Goal: Task Accomplishment & Management: Use online tool/utility

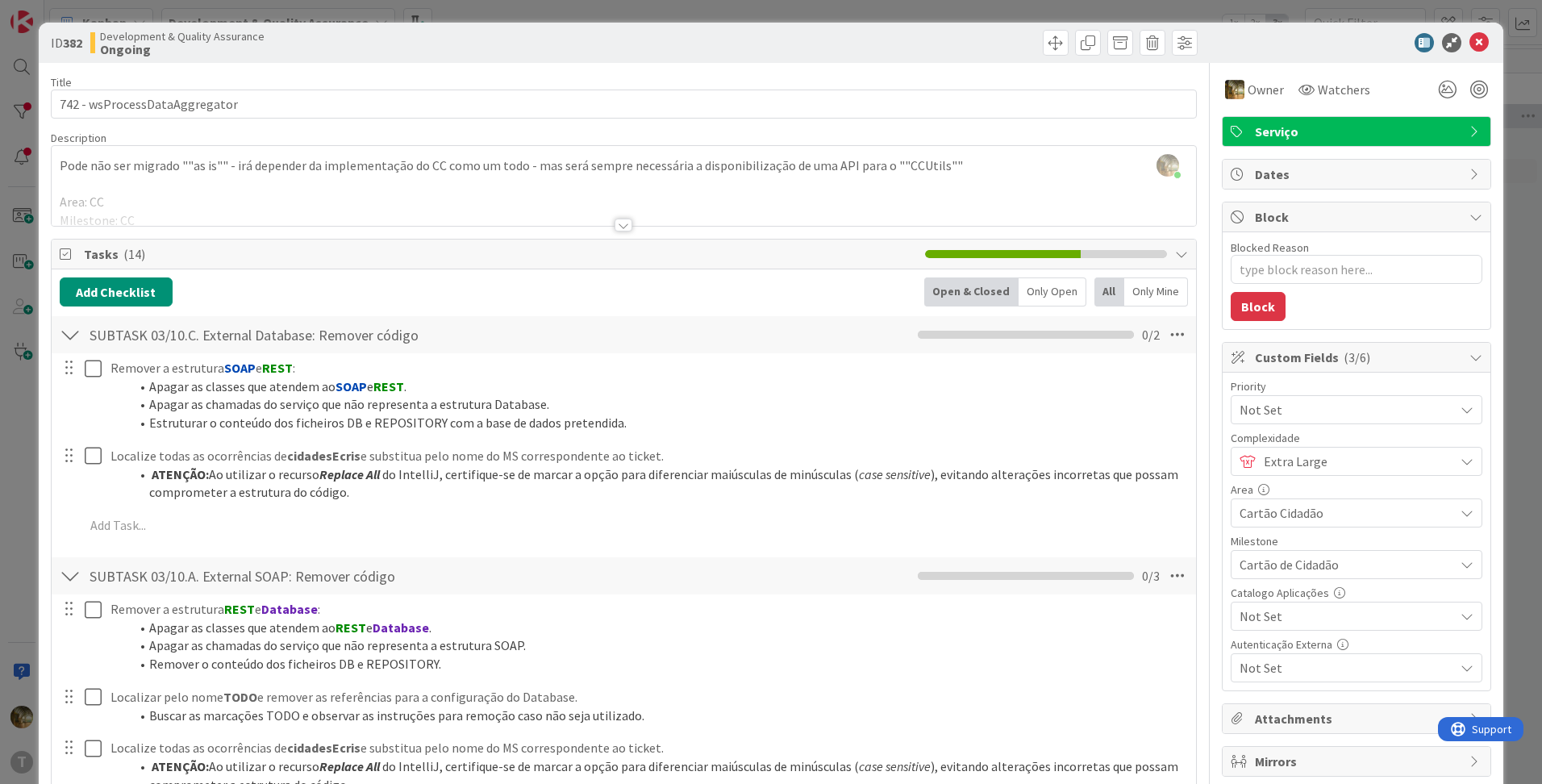
scroll to position [268, 0]
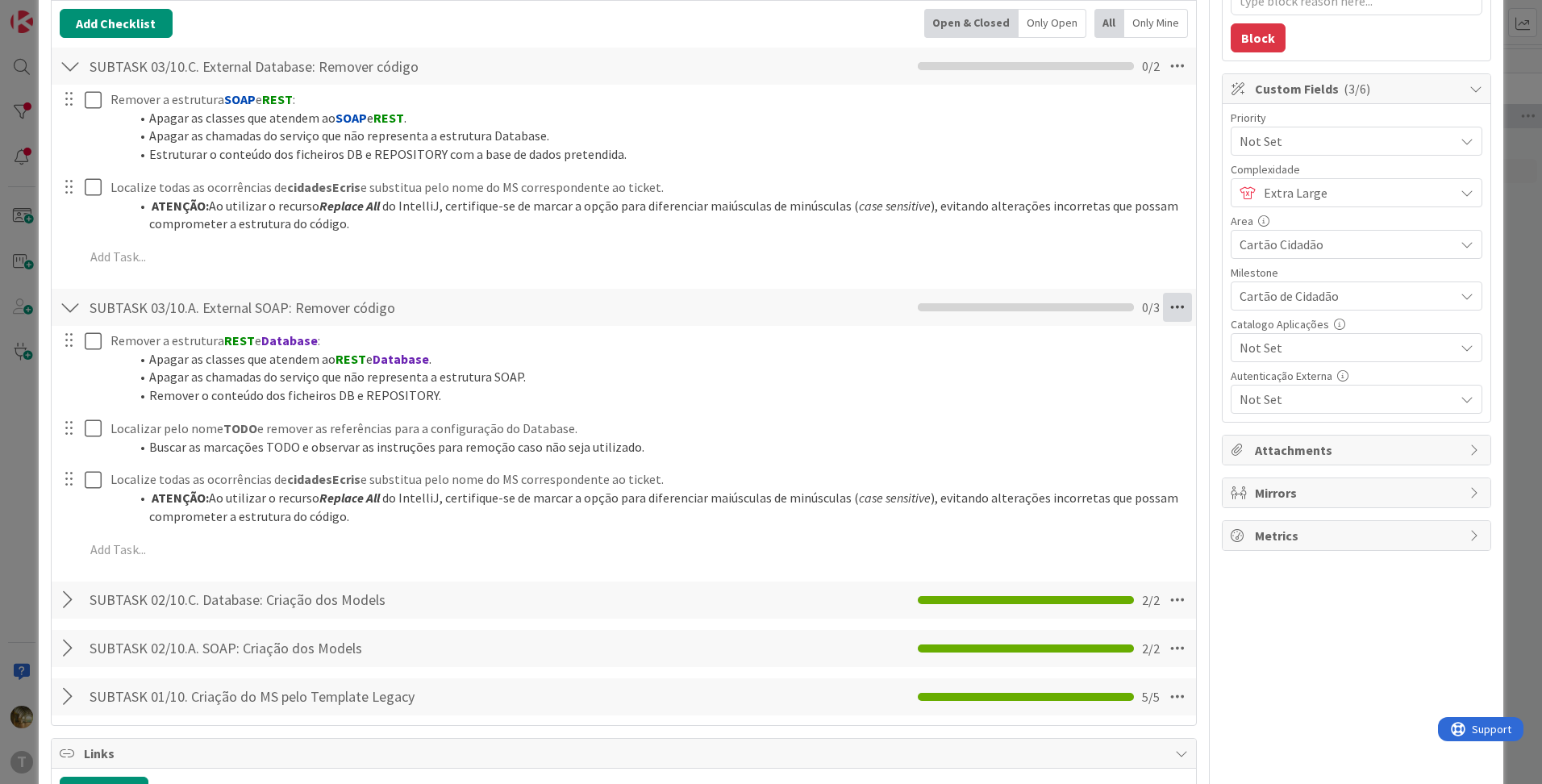
click at [1163, 314] on icon at bounding box center [1178, 307] width 29 height 29
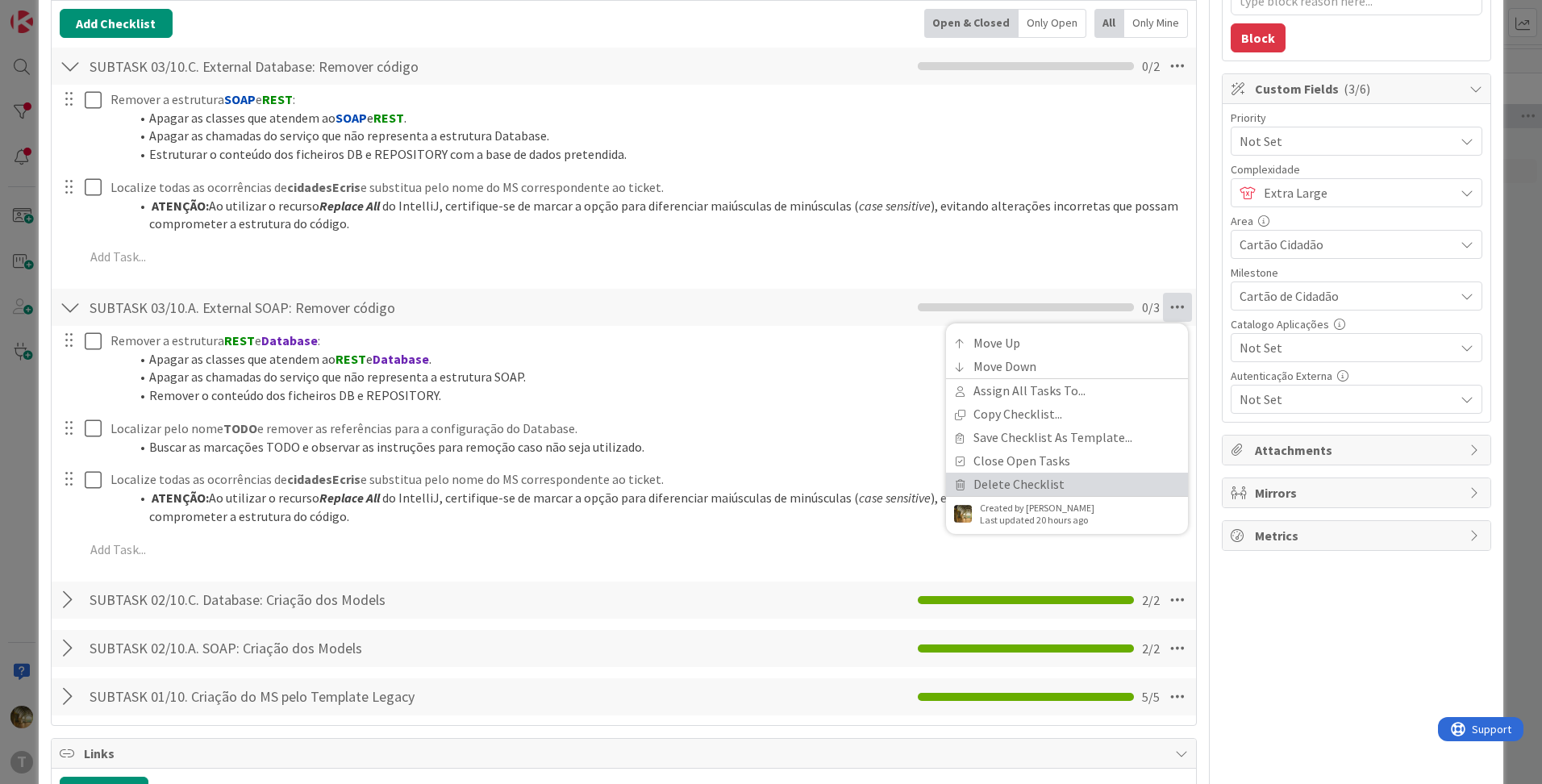
click at [1010, 482] on link "Delete Checklist" at bounding box center [1067, 484] width 242 height 23
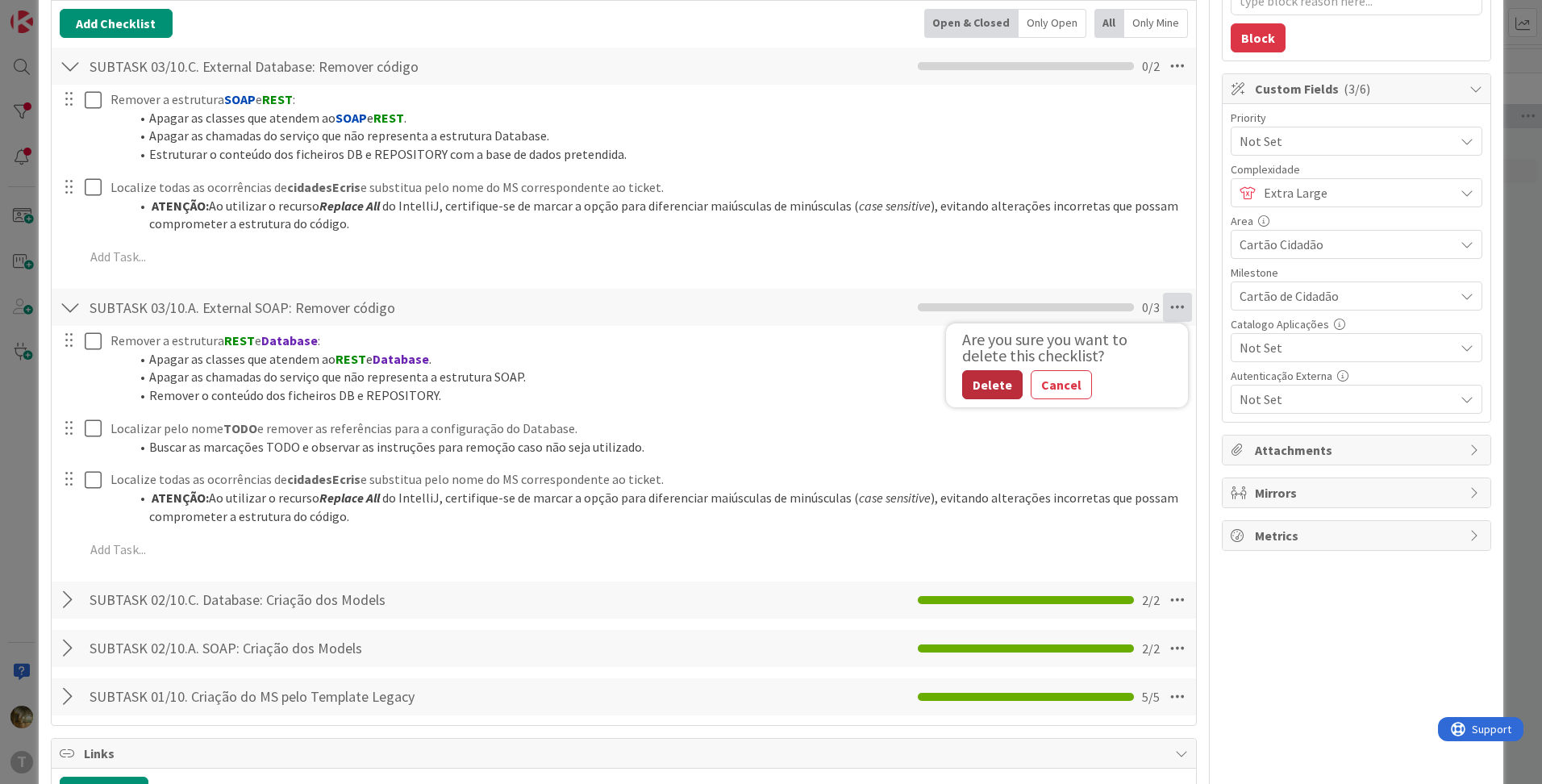
click at [978, 383] on button "Delete" at bounding box center [992, 384] width 61 height 29
click at [985, 382] on button "Delete" at bounding box center [992, 384] width 61 height 29
click at [1000, 390] on button "Delete" at bounding box center [992, 384] width 61 height 29
click at [981, 388] on button "Delete" at bounding box center [992, 384] width 61 height 29
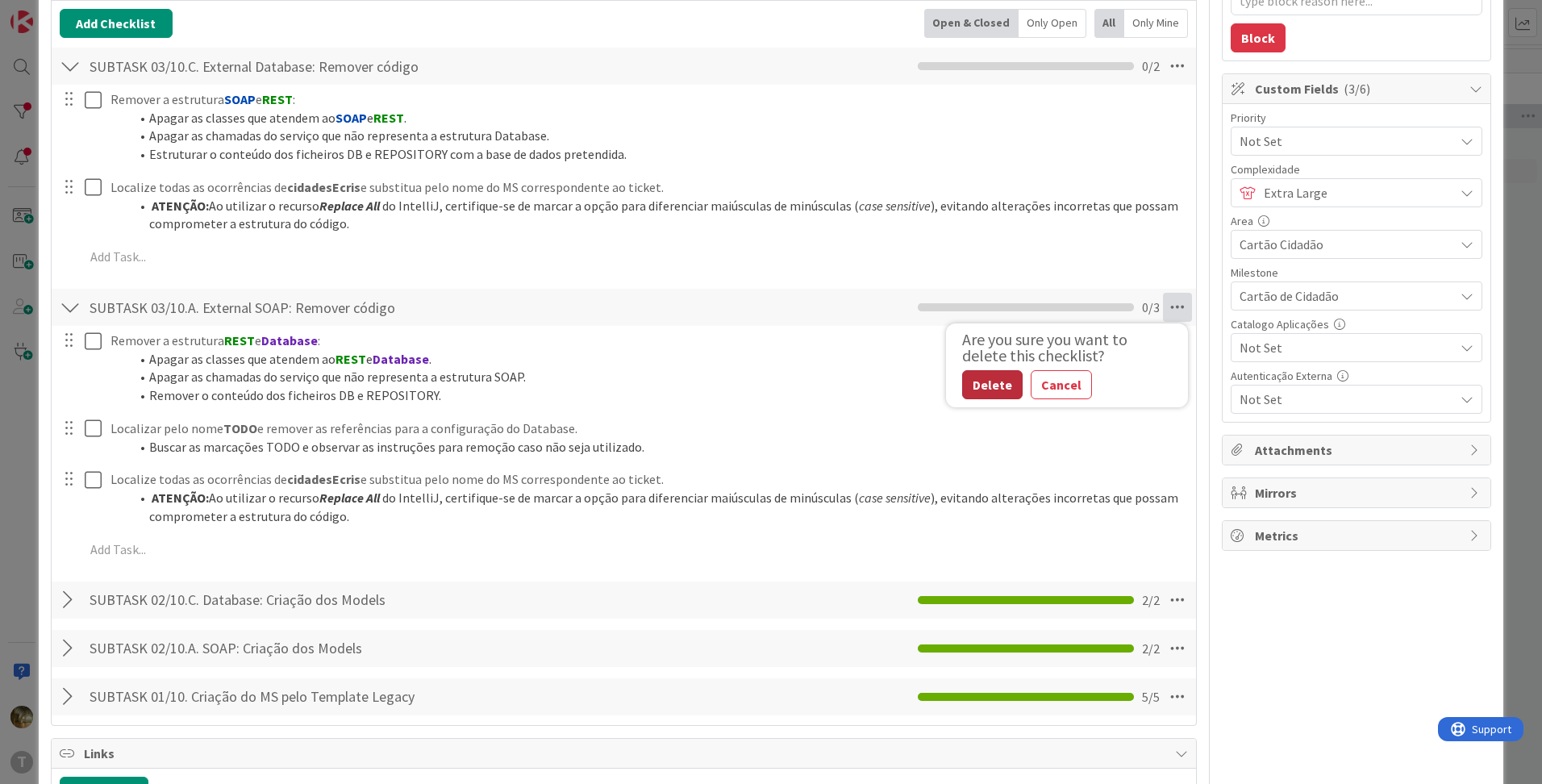
click at [984, 387] on button "Delete" at bounding box center [992, 384] width 61 height 29
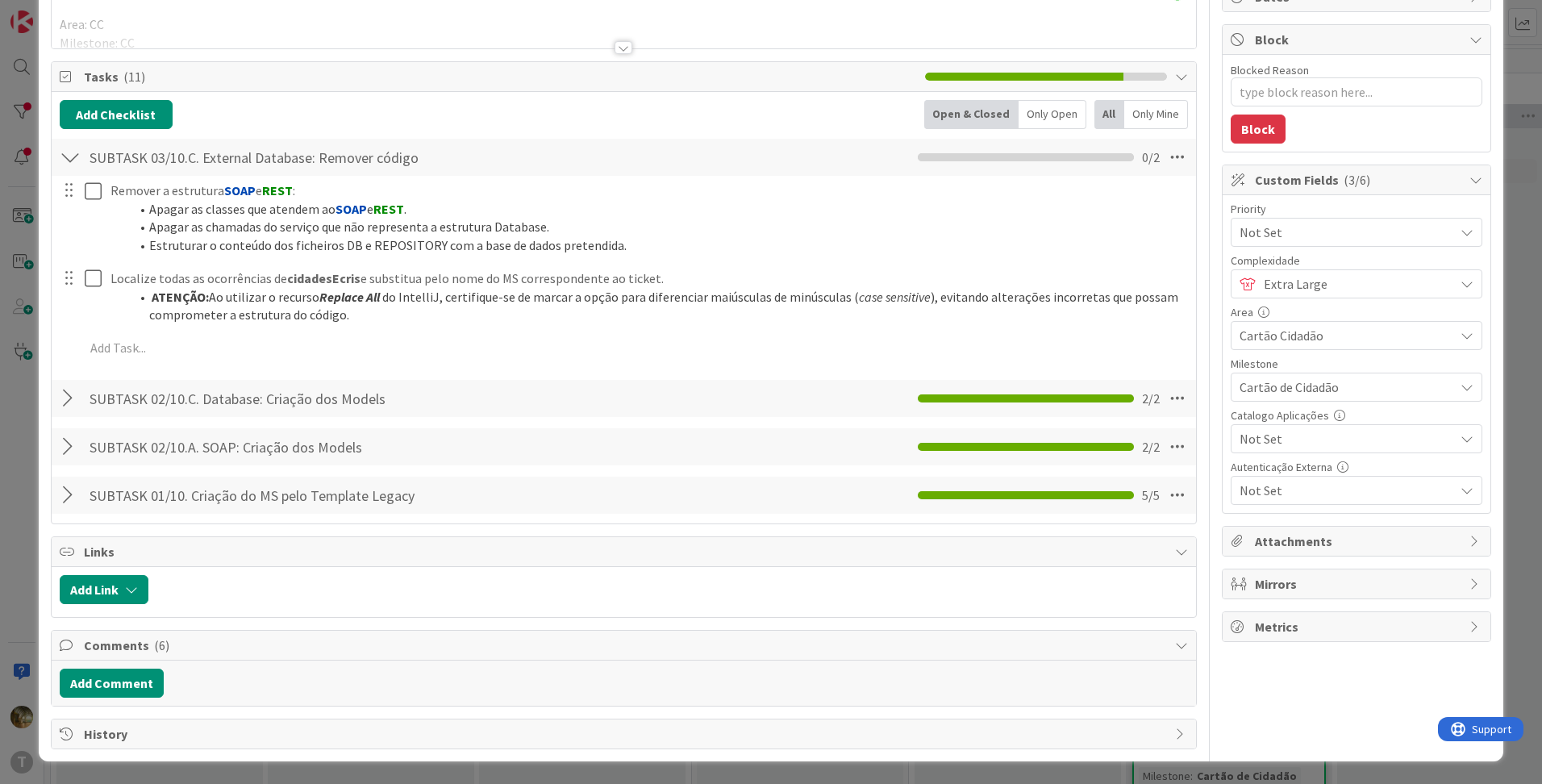
scroll to position [178, 0]
click at [984, 387] on div "SUBTASK 02/10.C. Database: Criação dos Models Checklist Name 45 / 64 SUBTASK 02…" at bounding box center [624, 398] width 1145 height 37
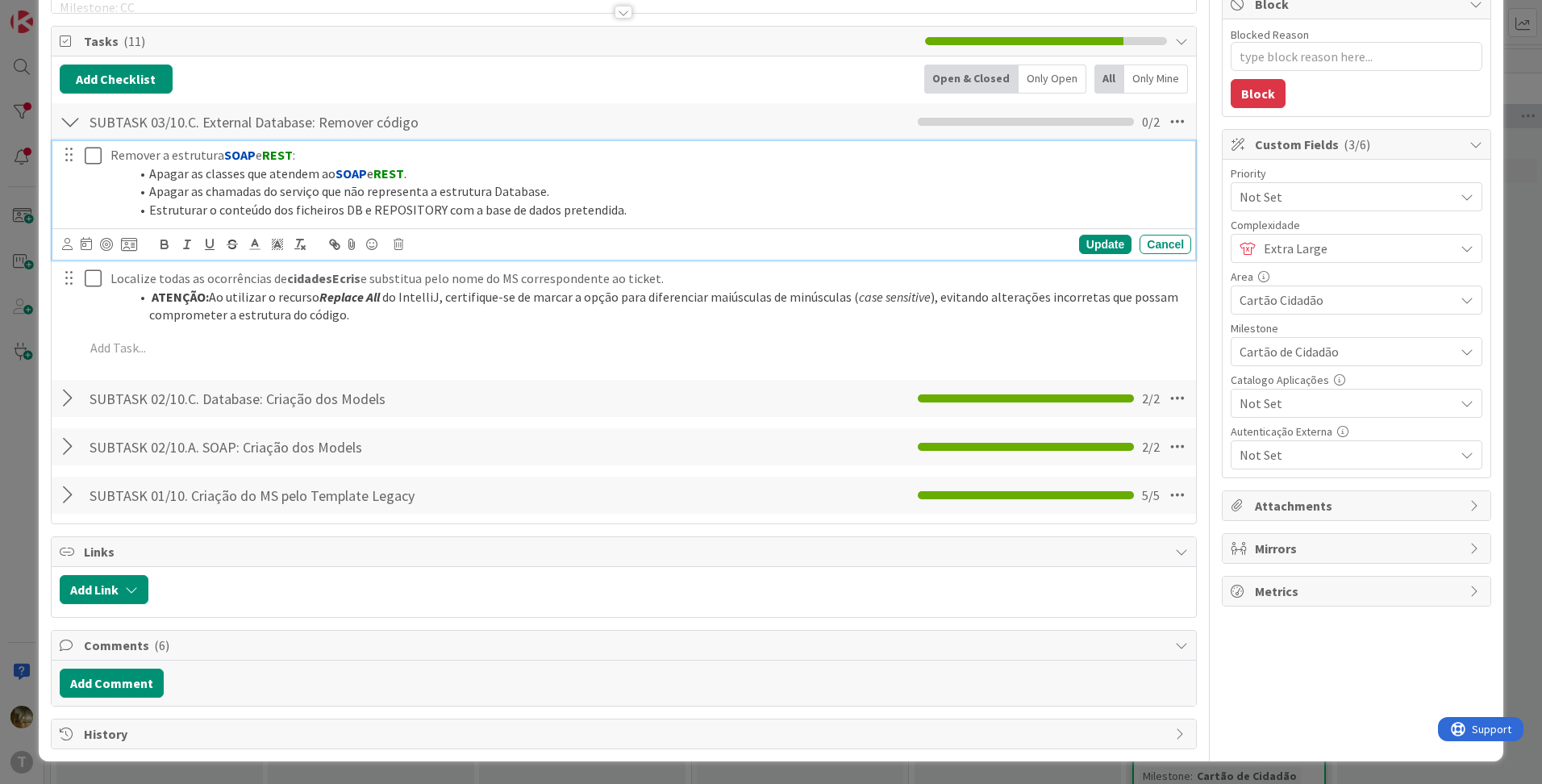
click at [98, 192] on div at bounding box center [82, 182] width 45 height 83
click at [97, 155] on icon at bounding box center [93, 156] width 17 height 19
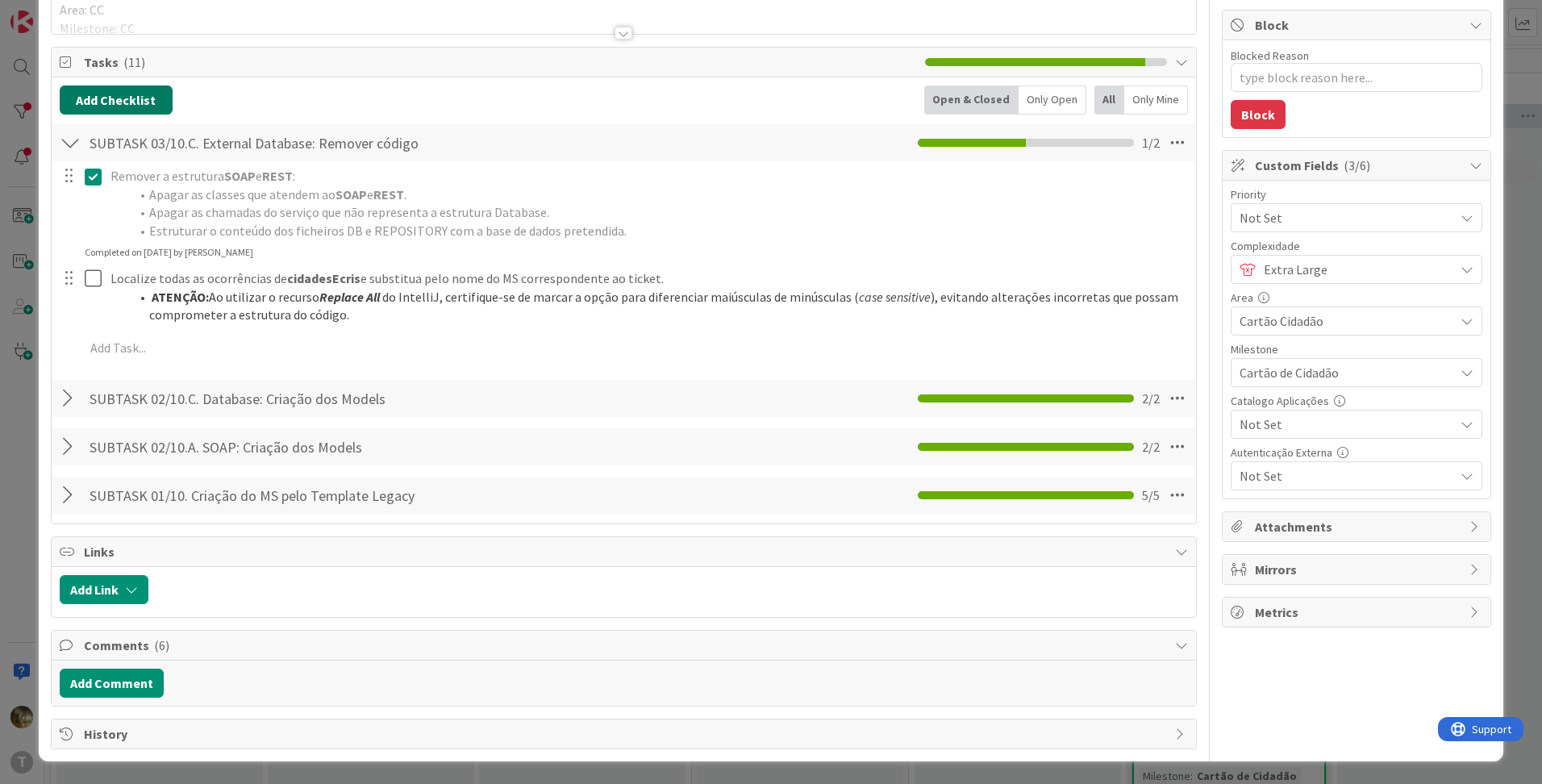
click at [121, 114] on div "Add Checklist Open & Closed Only Open All Only Mine SUBTASK 03/10.C. External D…" at bounding box center [624, 300] width 1128 height 430
click at [120, 111] on button "Add Checklist" at bounding box center [116, 100] width 113 height 29
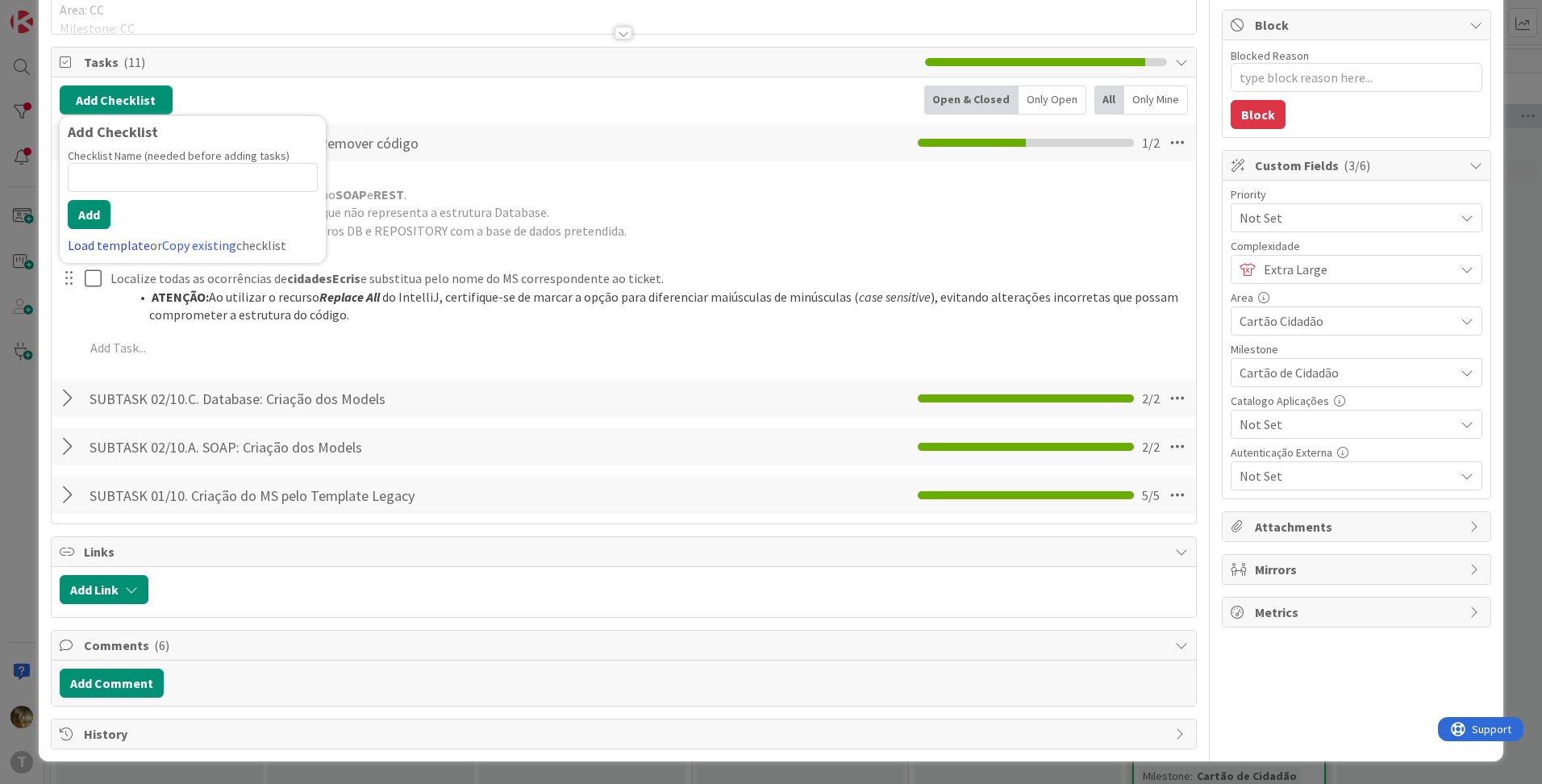
click at [105, 244] on link "Load template" at bounding box center [109, 245] width 82 height 16
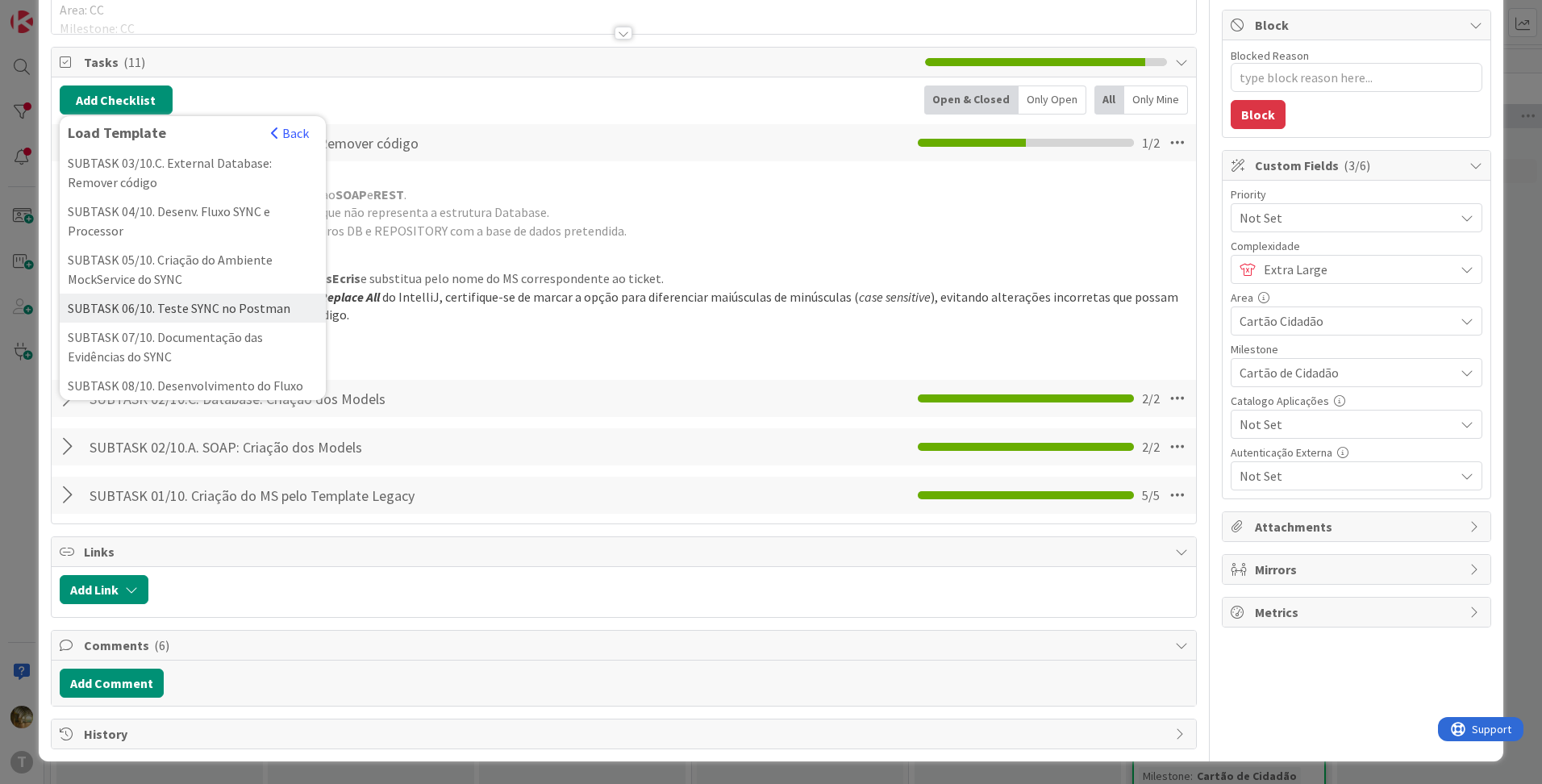
scroll to position [268, 0]
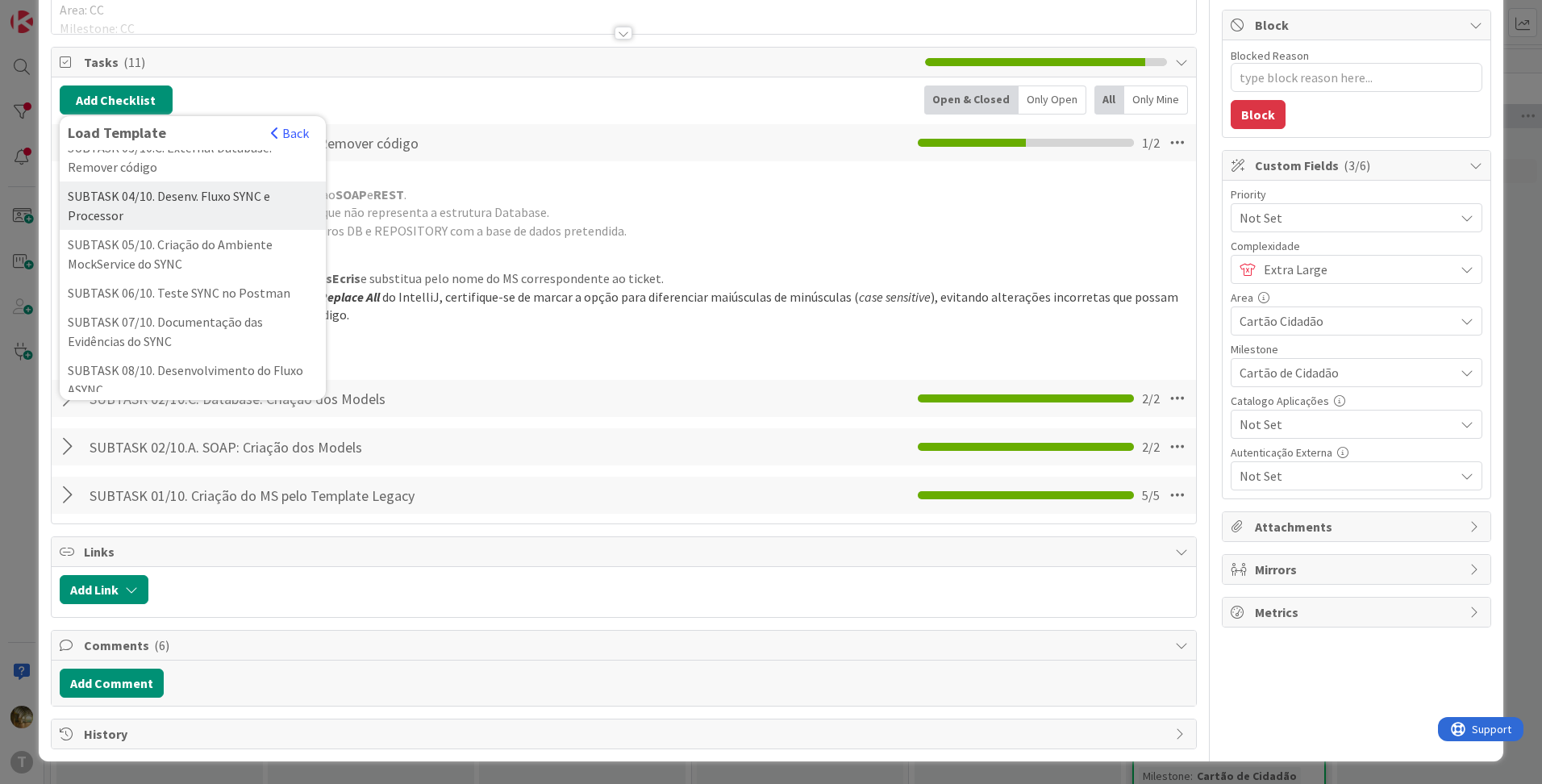
click at [149, 227] on div "SUBTASK 04/10. Desenv. Fluxo SYNC e Processor" at bounding box center [192, 206] width 266 height 48
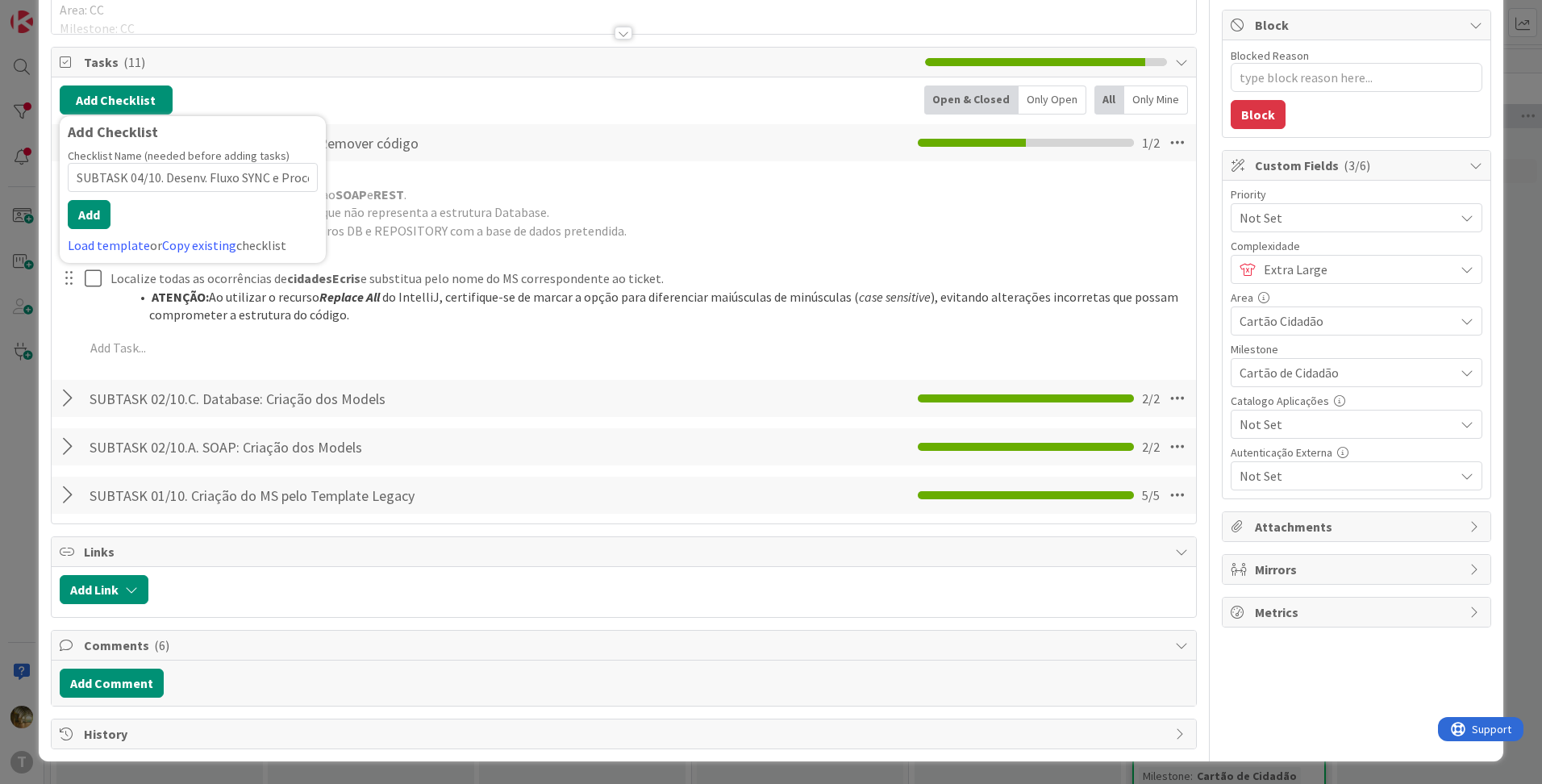
scroll to position [0, 26]
click at [103, 217] on button "Add" at bounding box center [89, 215] width 43 height 29
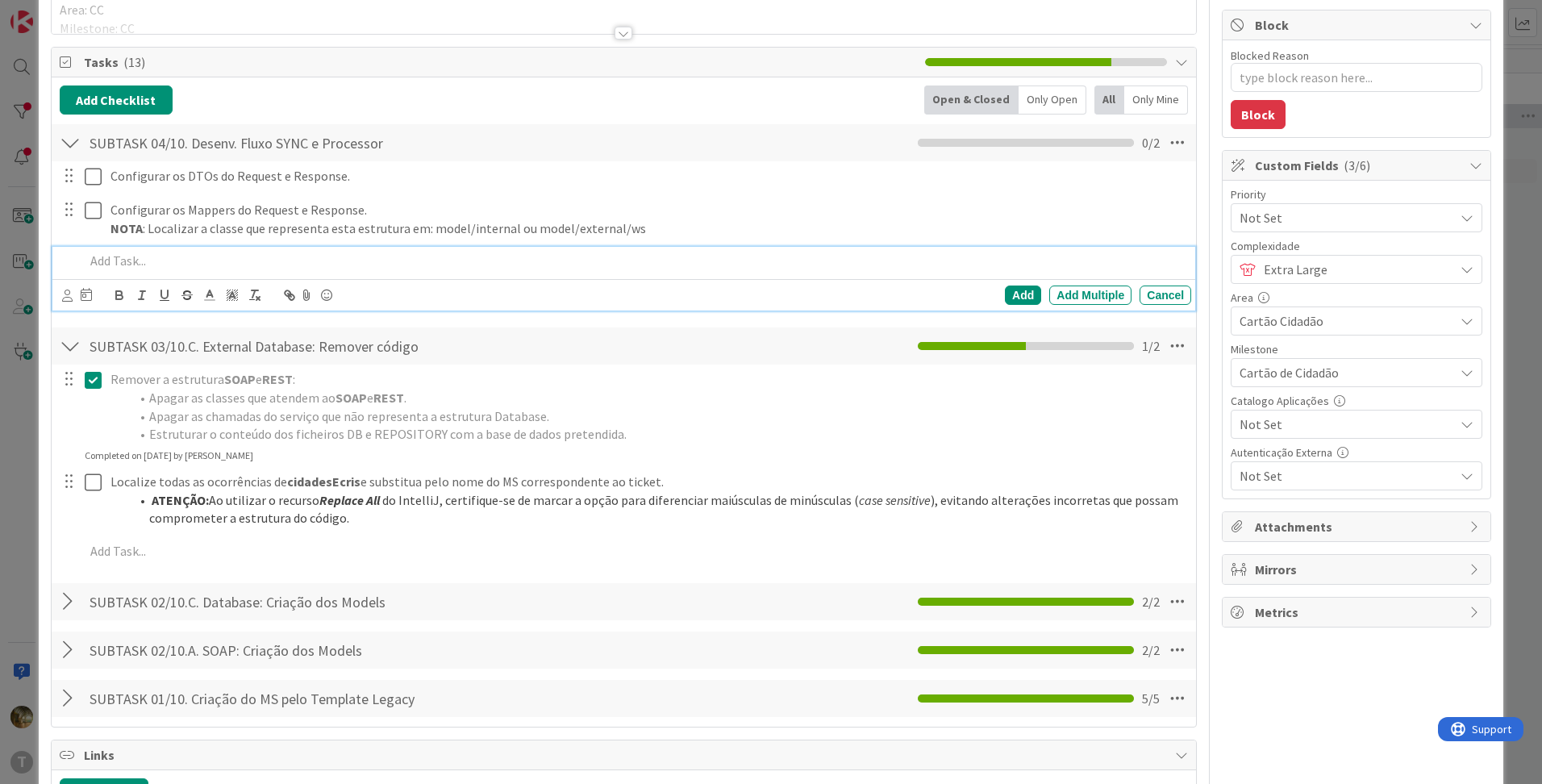
click at [332, 429] on li "Estruturar o conteúdo dos ficheiros DB e REPOSITORY com a base de dados pretend…" at bounding box center [658, 434] width 1055 height 19
click at [143, 267] on p at bounding box center [635, 261] width 1100 height 19
click at [1066, 289] on div "Add Multiple" at bounding box center [1090, 295] width 82 height 19
click at [405, 253] on p at bounding box center [635, 261] width 1100 height 19
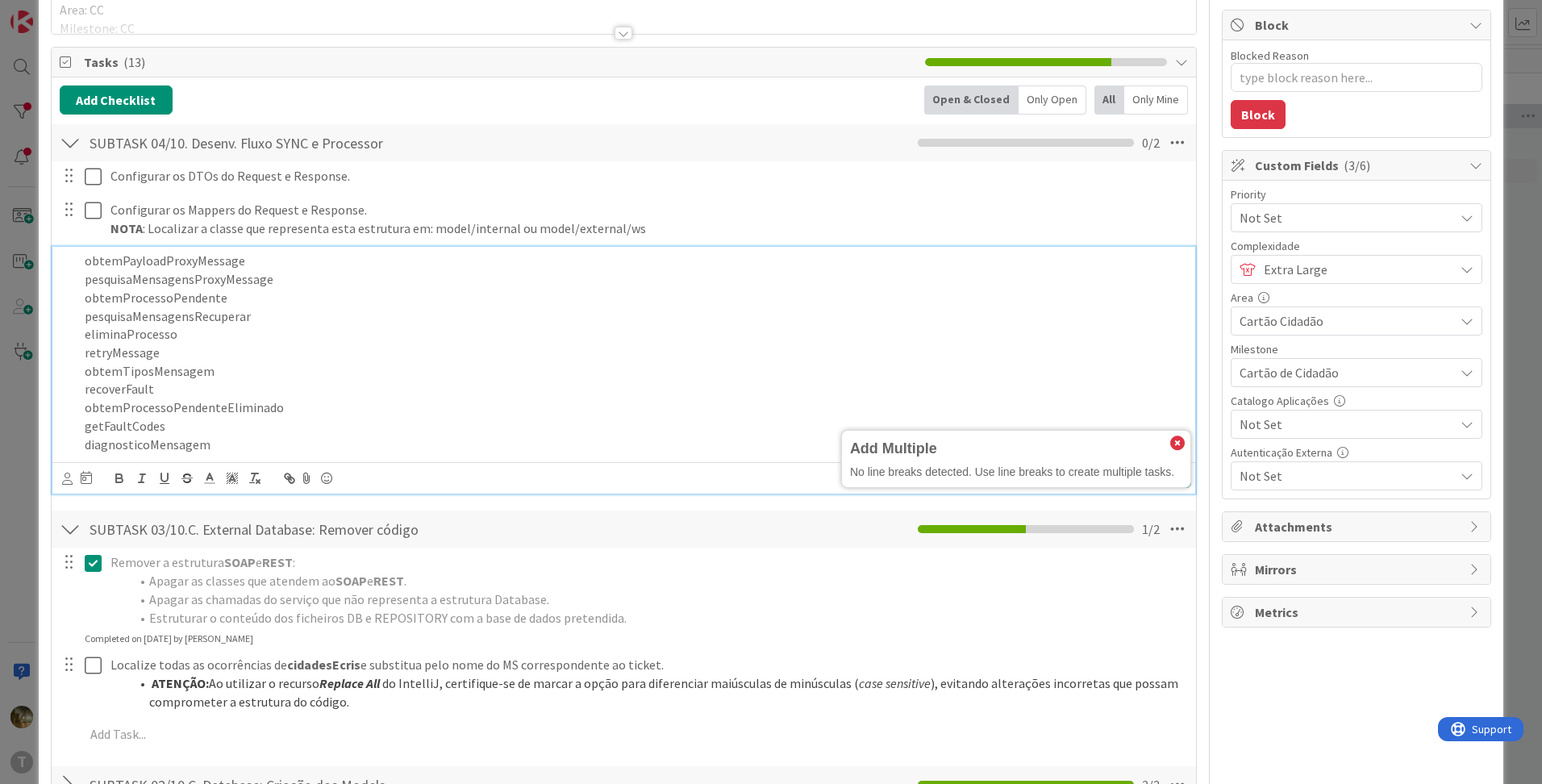
click at [1170, 441] on icon at bounding box center [1178, 443] width 15 height 15
click at [1082, 480] on div "Add Multiple" at bounding box center [1090, 478] width 82 height 19
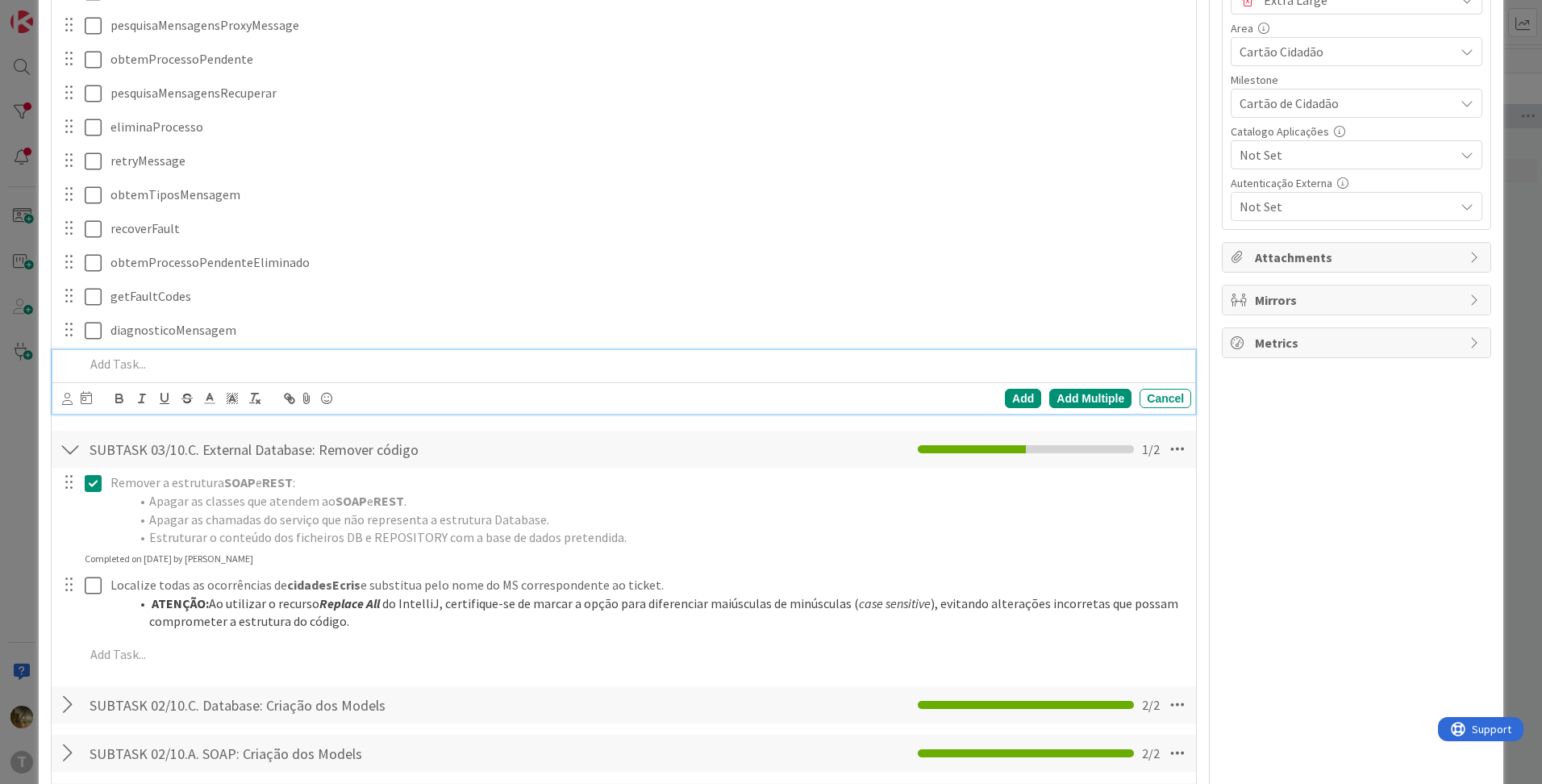
scroll to position [730, 0]
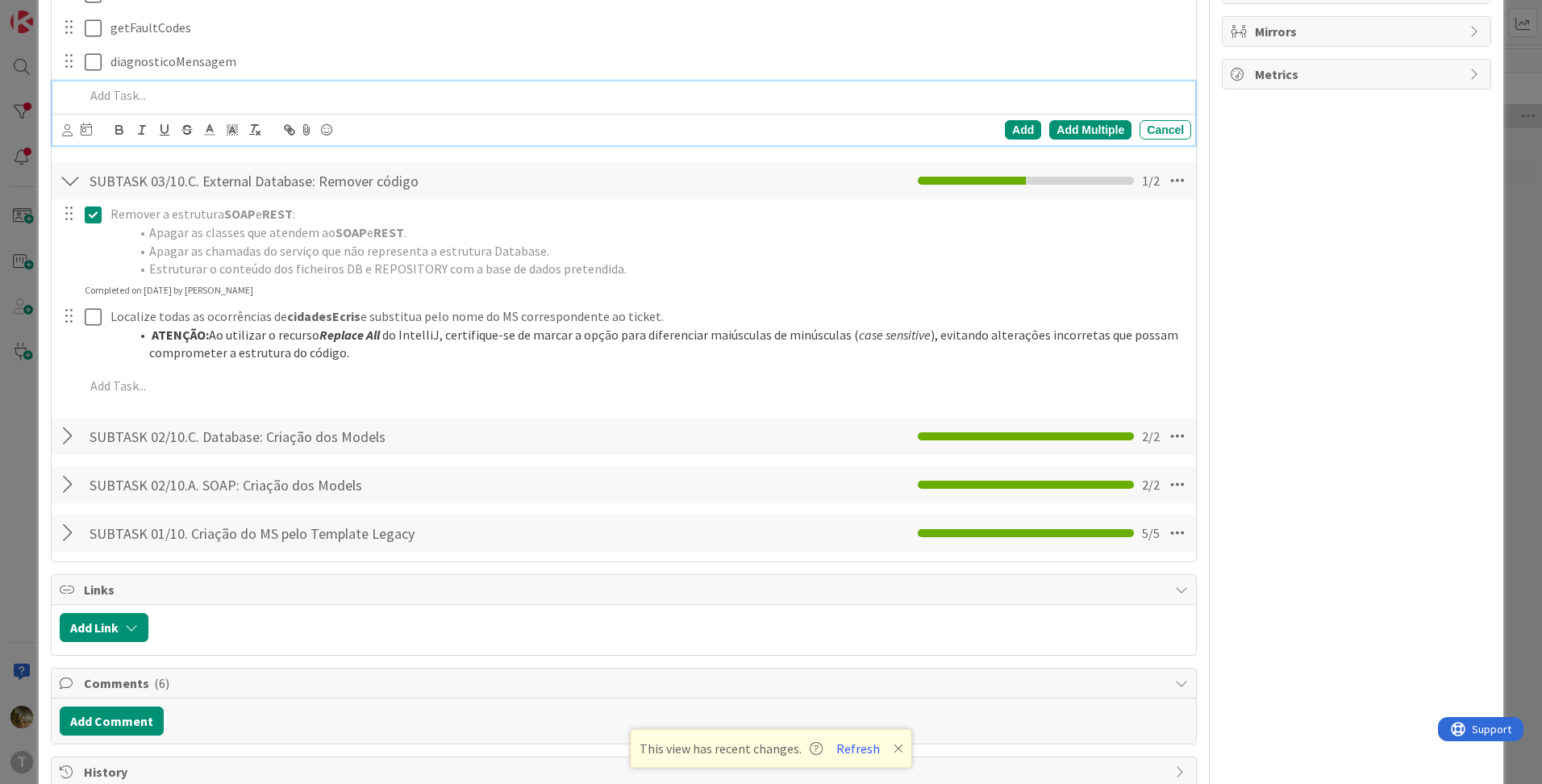
type textarea "x"
